Goal: Information Seeking & Learning: Learn about a topic

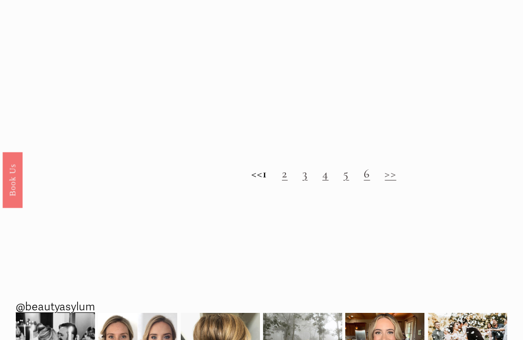
scroll to position [707, 0]
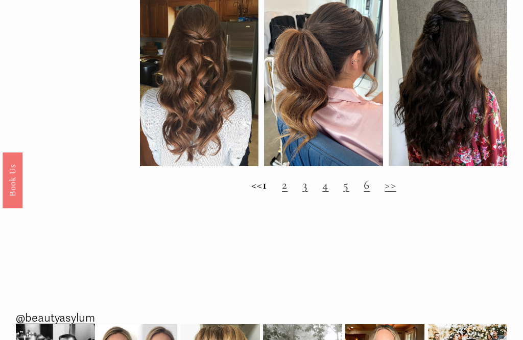
click at [308, 191] on h2 "<< 1 2 3 4 5 6 >>" at bounding box center [323, 185] width 367 height 14
click at [290, 190] on h2 "<< 1 2 3 4 5 6 >>" at bounding box center [323, 185] width 367 height 14
click at [288, 192] on link "2" at bounding box center [285, 184] width 6 height 15
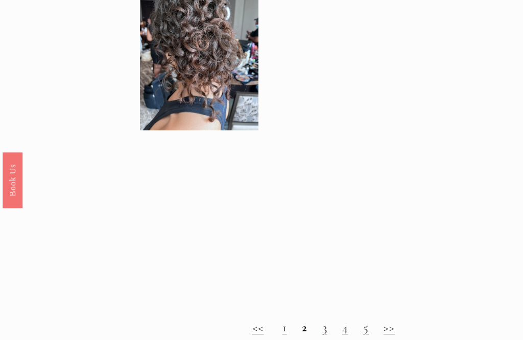
scroll to position [559, 0]
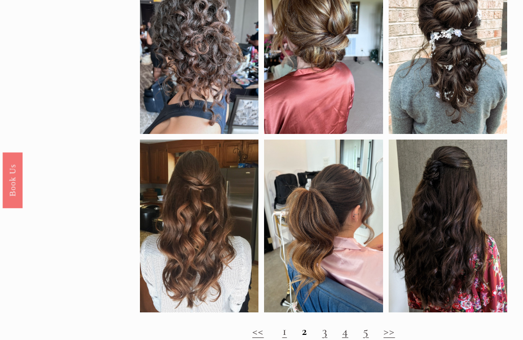
click at [326, 329] on link "3" at bounding box center [324, 330] width 5 height 15
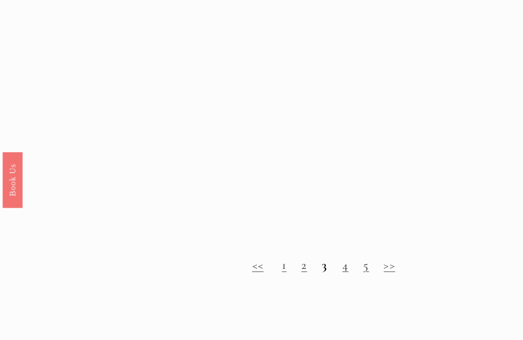
scroll to position [771, 0]
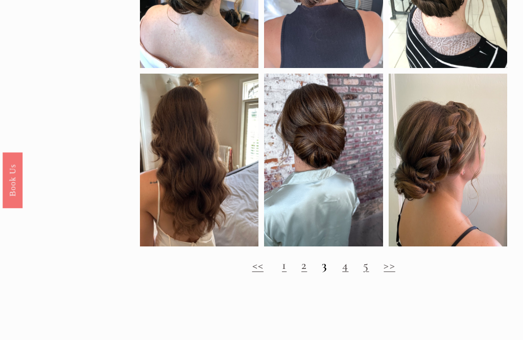
click at [338, 272] on h2 "<< 1 2 3 4 5 >>" at bounding box center [323, 265] width 367 height 14
click at [342, 272] on link "4" at bounding box center [345, 264] width 6 height 15
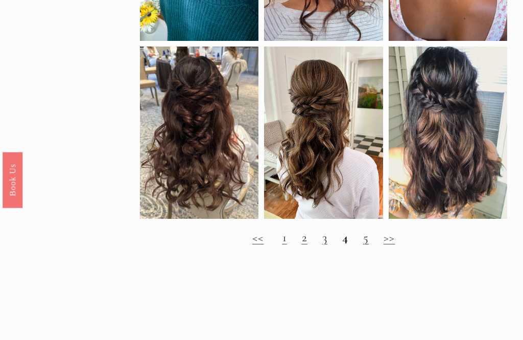
scroll to position [669, 0]
click at [359, 243] on h2 "<< 1 2 3 4 5 >>" at bounding box center [323, 237] width 367 height 14
click at [354, 245] on h2 "<< 1 2 3 4 5 >>" at bounding box center [323, 237] width 367 height 14
click at [354, 238] on h2 "<< 1 2 3 4 5 >>" at bounding box center [323, 237] width 367 height 14
click at [346, 241] on strong "4" at bounding box center [345, 237] width 6 height 15
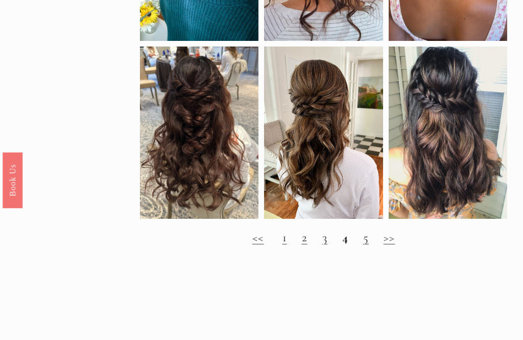
click at [363, 243] on link "5" at bounding box center [366, 237] width 6 height 15
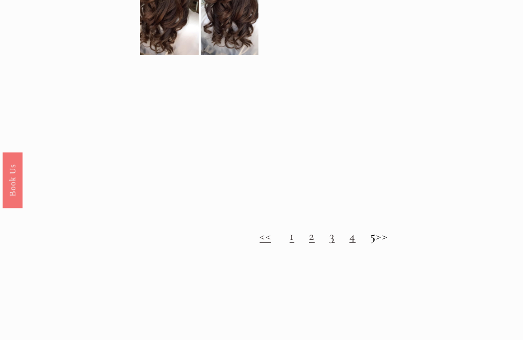
scroll to position [718, 0]
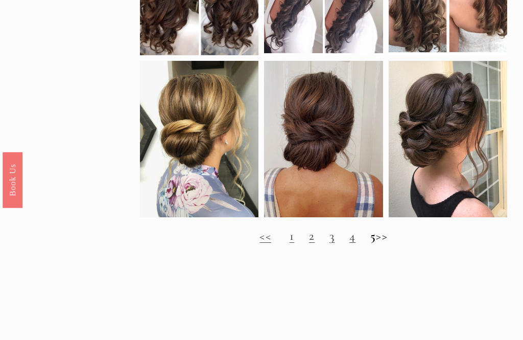
click at [394, 237] on h2 "<< 1 2 3 4 5 >>" at bounding box center [323, 236] width 367 height 14
click at [375, 243] on h2 "<< 1 2 3 4 5 >>" at bounding box center [323, 236] width 367 height 14
click at [396, 238] on h2 "<< 1 2 3 4 5 >>" at bounding box center [323, 236] width 367 height 14
click at [394, 238] on h2 "<< 1 2 3 4 5 >>" at bounding box center [323, 236] width 367 height 14
click at [395, 242] on h2 "<< 1 2 3 4 5 >>" at bounding box center [323, 236] width 367 height 14
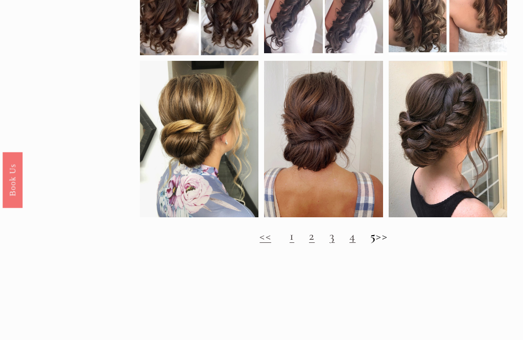
click at [388, 239] on h2 "<< 1 2 3 4 5 >>" at bounding box center [323, 236] width 367 height 14
click at [396, 243] on h2 "<< 1 2 3 4 5 >>" at bounding box center [323, 236] width 367 height 14
click at [397, 240] on h2 "<< 1 2 3 4 5 >>" at bounding box center [323, 236] width 367 height 14
click at [397, 229] on div "<< 1 2 3 4 5 >>" at bounding box center [323, 236] width 367 height 27
click at [400, 240] on h2 "<< 1 2 3 4 5 >>" at bounding box center [323, 236] width 367 height 14
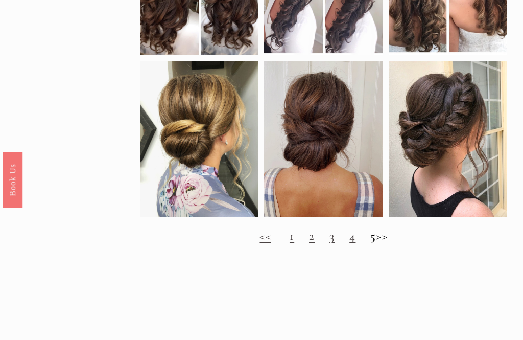
click at [399, 237] on h2 "<< 1 2 3 4 5 >>" at bounding box center [323, 236] width 367 height 14
click at [391, 236] on h2 "<< 1 2 3 4 5 >>" at bounding box center [323, 236] width 367 height 14
click at [396, 237] on h2 "<< 1 2 3 4 5 >>" at bounding box center [323, 236] width 367 height 14
click at [391, 232] on h2 "<< 1 2 3 4 5 >>" at bounding box center [323, 236] width 367 height 14
click at [396, 234] on h2 "<< 1 2 3 4 5 >>" at bounding box center [323, 236] width 367 height 14
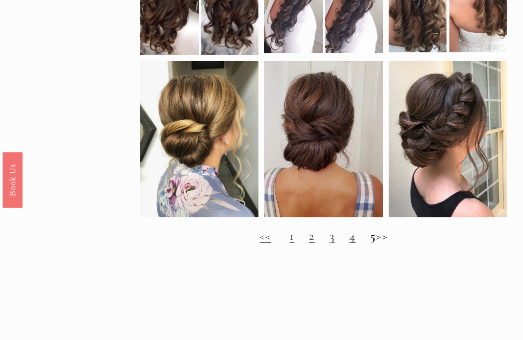
click at [382, 233] on h2 "<< 1 2 3 4 5 >>" at bounding box center [323, 236] width 367 height 14
click at [394, 228] on div "<< 1 2 3 4 5 >>" at bounding box center [323, 236] width 367 height 27
click at [392, 232] on h2 "<< 1 2 3 4 5 >>" at bounding box center [323, 236] width 367 height 14
click at [395, 234] on h2 "<< 1 2 3 4 5 >>" at bounding box center [323, 236] width 367 height 14
click at [398, 231] on h2 "<< 1 2 3 4 5 >>" at bounding box center [323, 236] width 367 height 14
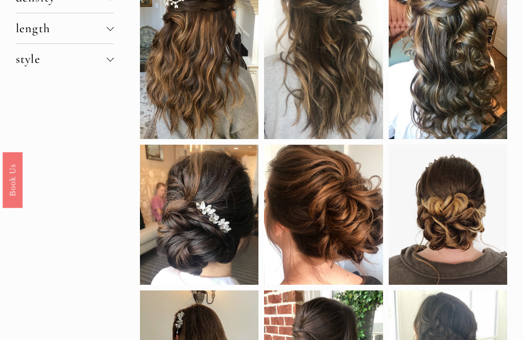
scroll to position [163, 0]
